Goal: Information Seeking & Learning: Learn about a topic

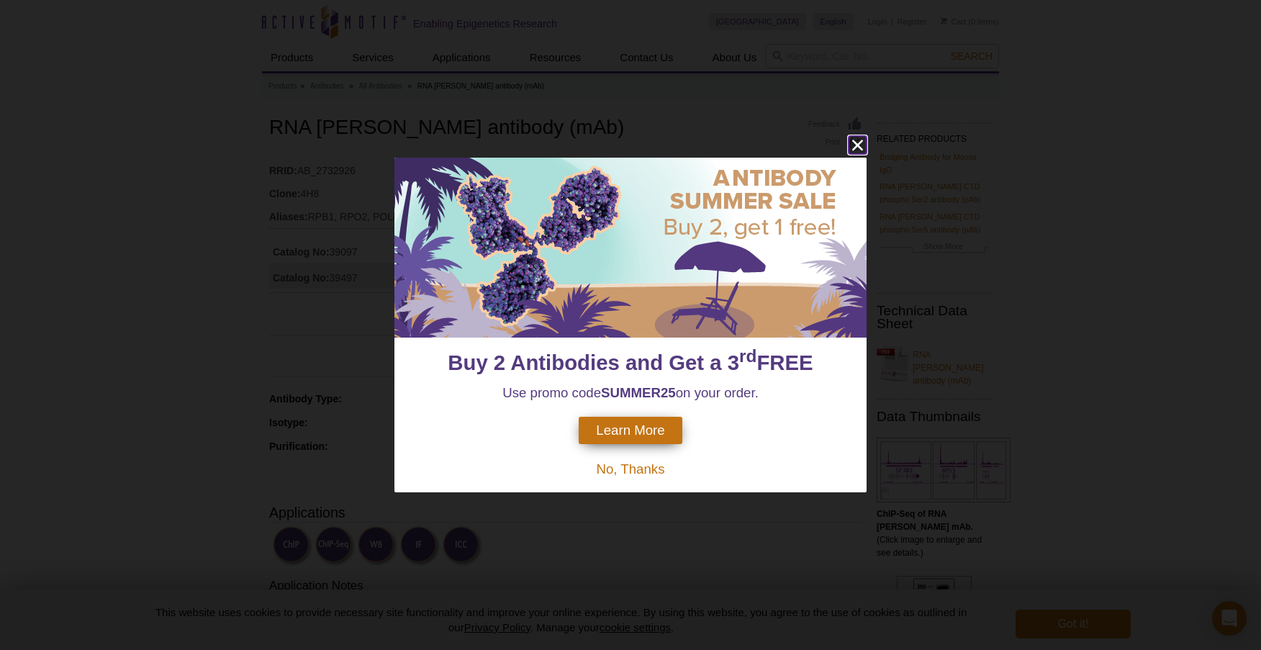
click at [854, 142] on icon "close" at bounding box center [857, 145] width 11 height 11
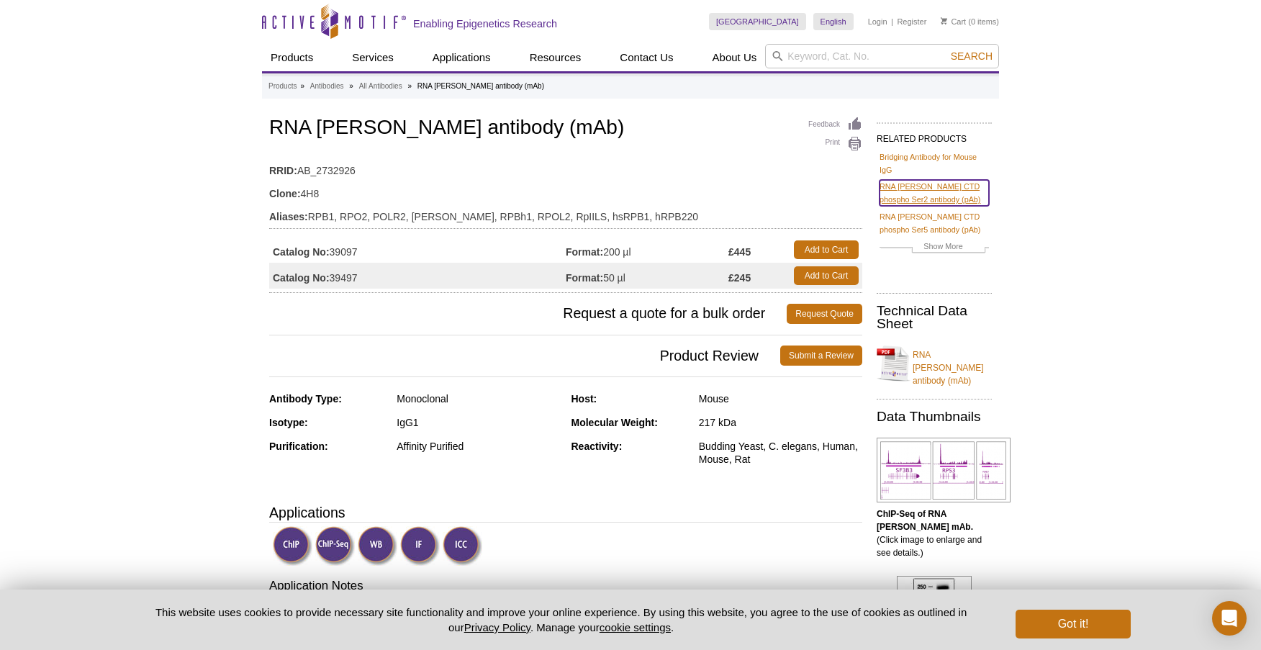
click at [910, 189] on link "RNA [PERSON_NAME] CTD phospho Ser2 antibody (pAb)" at bounding box center [933, 193] width 109 height 26
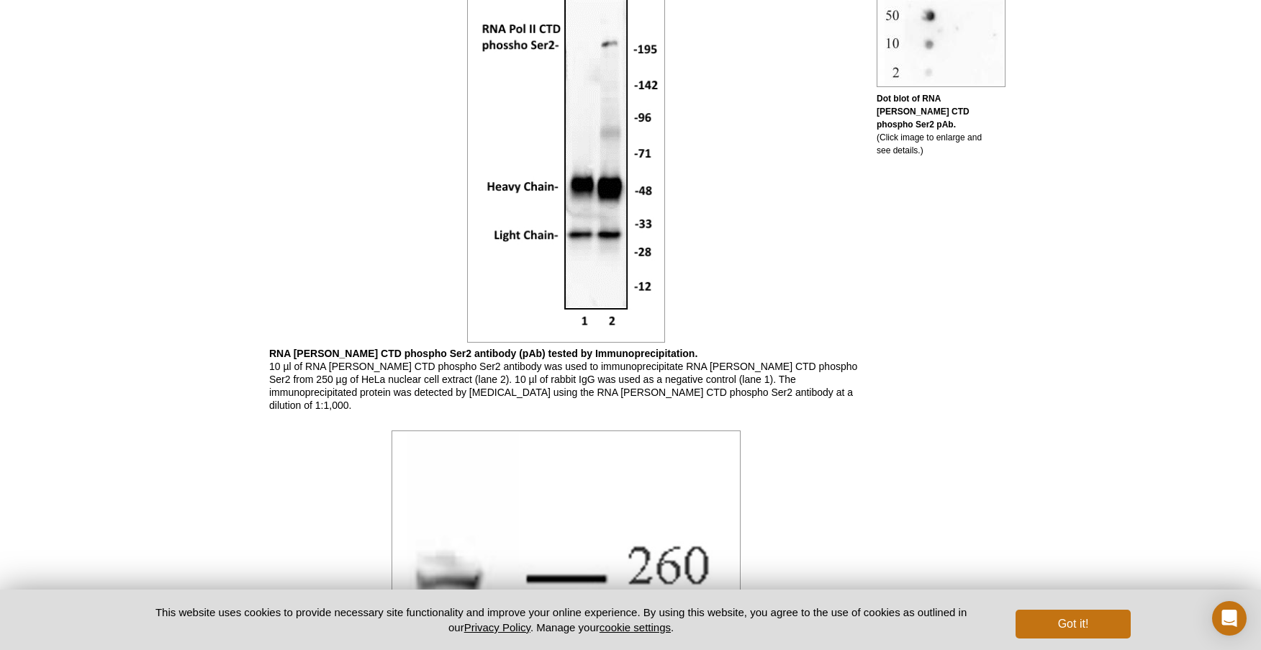
scroll to position [585, 0]
